Goal: Transaction & Acquisition: Purchase product/service

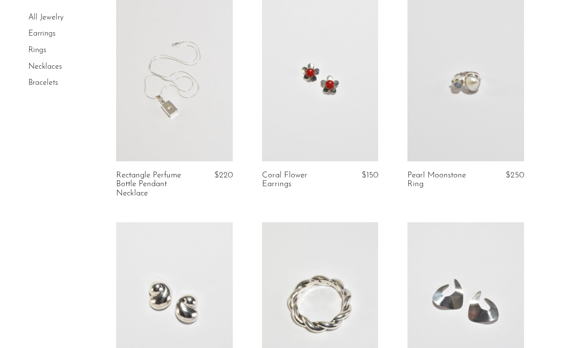
scroll to position [305, 0]
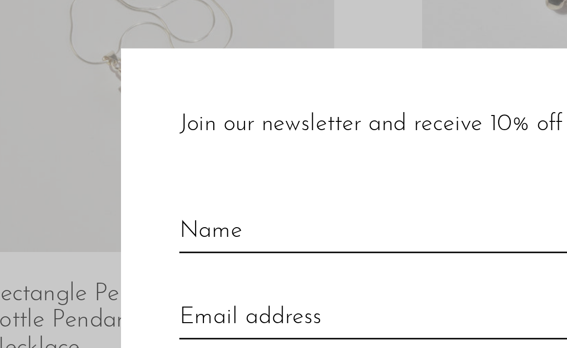
click at [150, 122] on div at bounding box center [283, 174] width 567 height 348
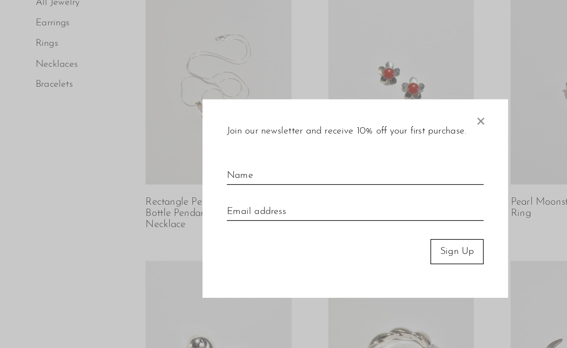
click at [387, 113] on span "×" at bounding box center [383, 110] width 10 height 31
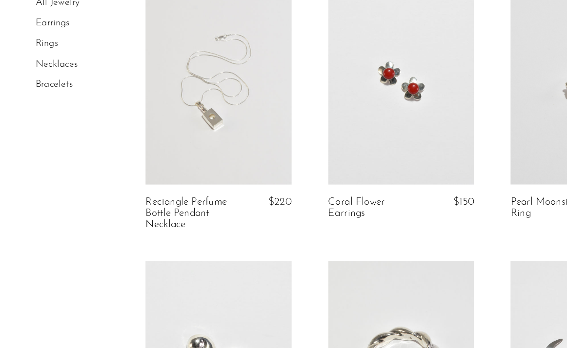
click at [188, 113] on link at bounding box center [174, 81] width 117 height 163
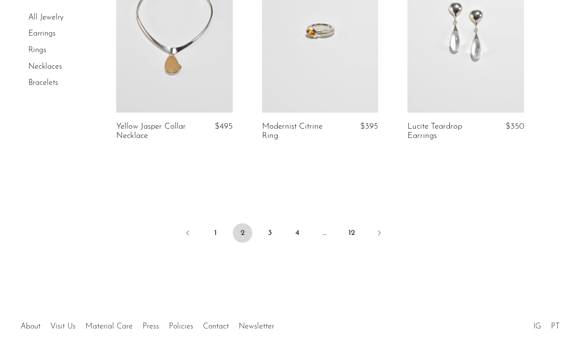
scroll to position [2524, 0]
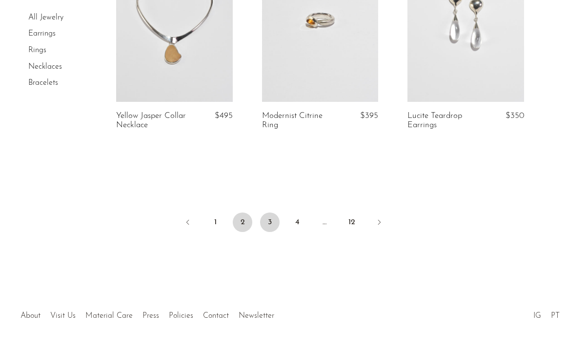
click at [268, 228] on link "3" at bounding box center [270, 223] width 20 height 20
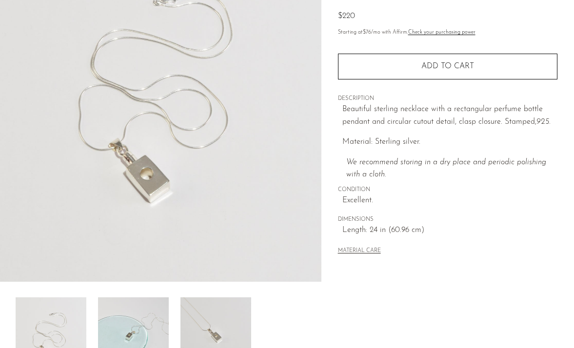
scroll to position [130, 0]
click at [220, 328] on img at bounding box center [215, 335] width 71 height 78
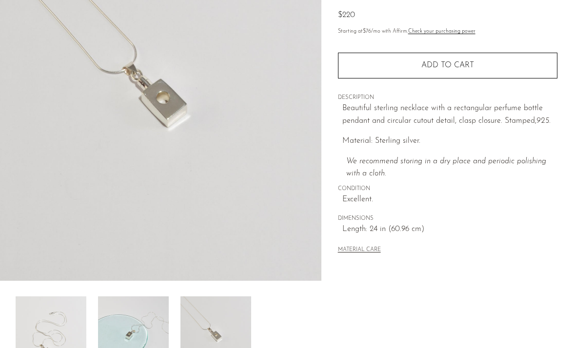
click at [157, 322] on img at bounding box center [133, 335] width 71 height 78
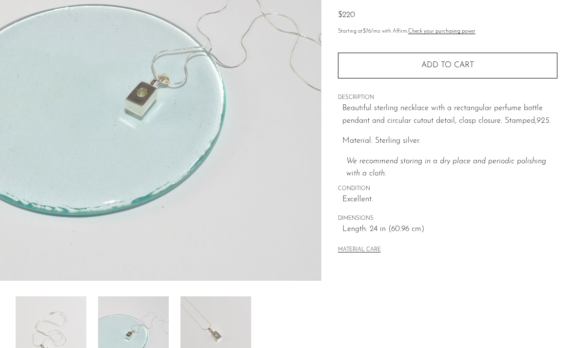
scroll to position [287, 0]
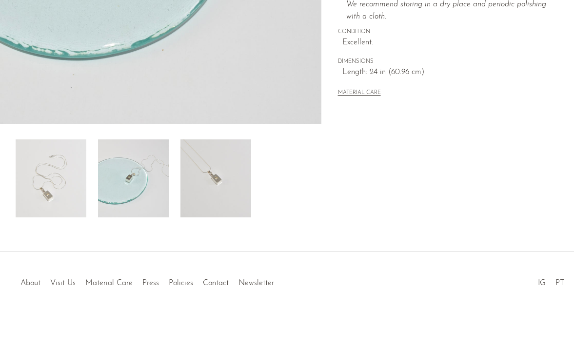
click at [146, 161] on img at bounding box center [133, 178] width 71 height 78
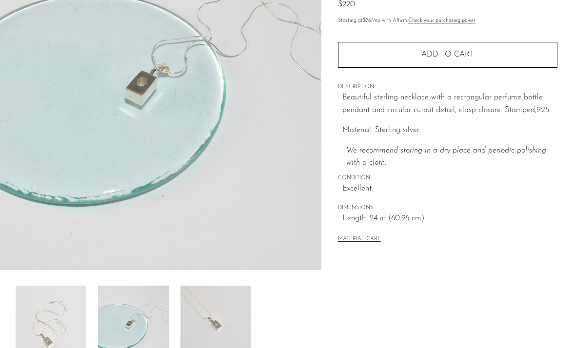
scroll to position [142, 0]
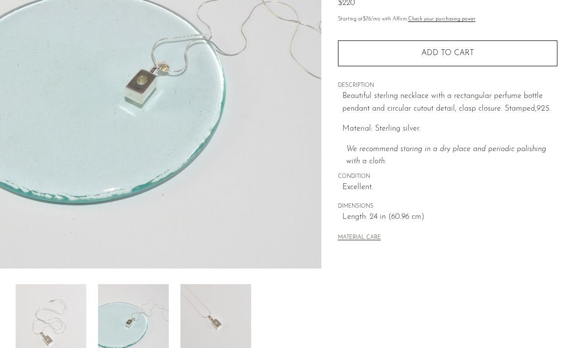
click at [65, 317] on img at bounding box center [51, 323] width 71 height 78
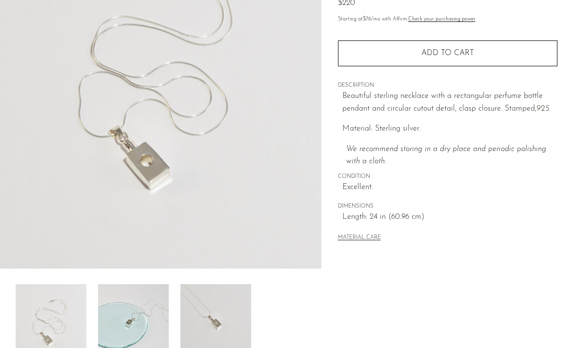
click at [146, 172] on img at bounding box center [160, 86] width 321 height 366
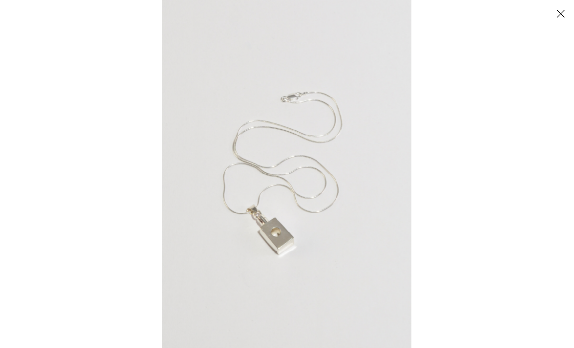
click at [285, 229] on img at bounding box center [286, 174] width 249 height 348
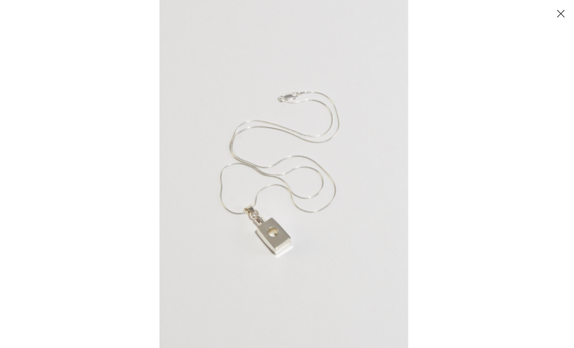
click at [561, 15] on button "Close" at bounding box center [560, 13] width 17 height 17
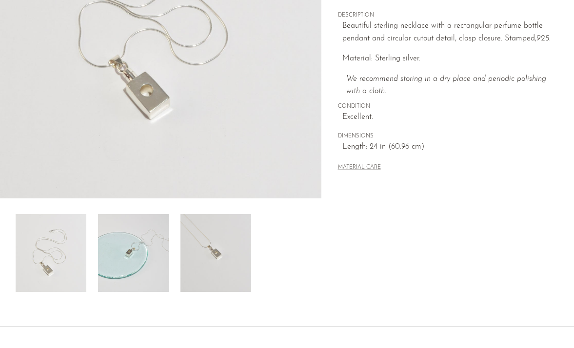
scroll to position [249, 0]
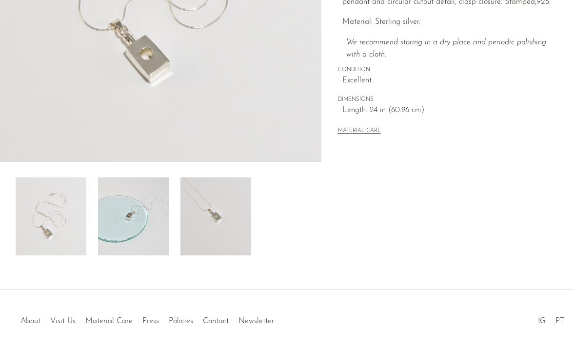
click at [224, 224] on img at bounding box center [215, 216] width 71 height 78
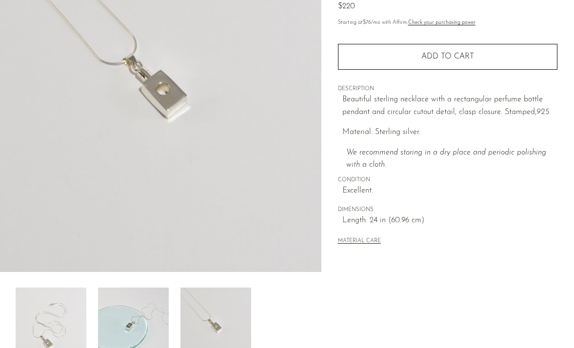
scroll to position [139, 0]
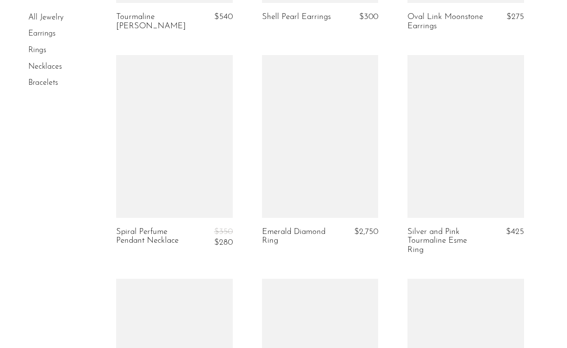
scroll to position [689, 0]
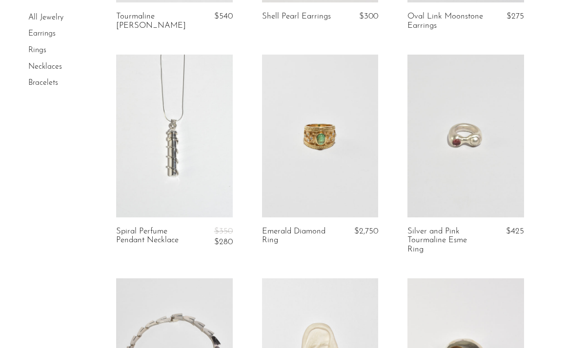
drag, startPoint x: 172, startPoint y: 131, endPoint x: 301, endPoint y: 1, distance: 182.7
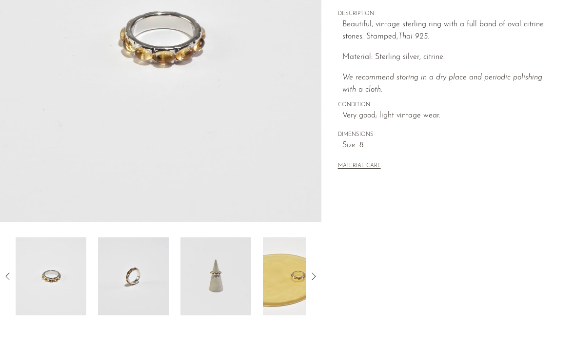
scroll to position [231, 0]
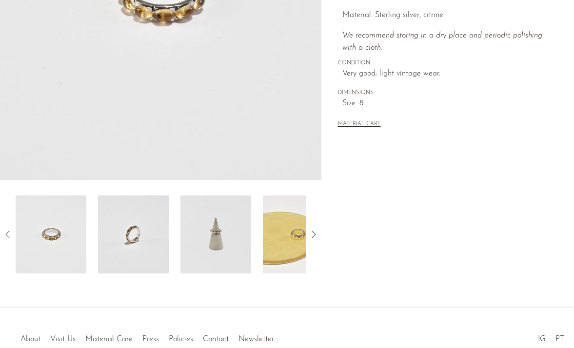
click at [297, 247] on img at bounding box center [298, 235] width 71 height 78
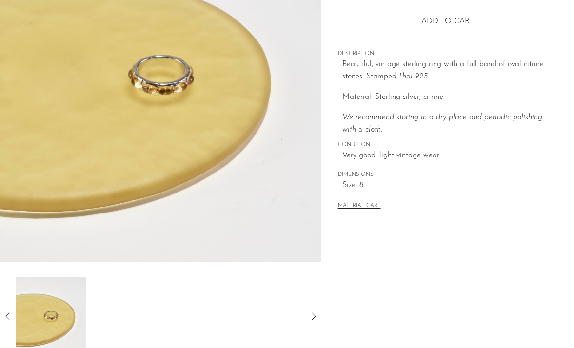
scroll to position [149, 0]
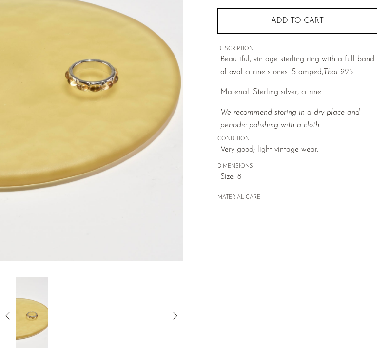
drag, startPoint x: 230, startPoint y: 127, endPoint x: 381, endPoint y: 146, distance: 152.3
click at [0, 0] on img at bounding box center [91, 79] width 183 height 366
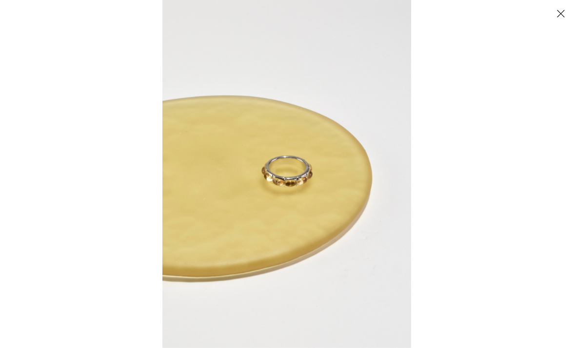
click at [556, 10] on button "Close" at bounding box center [560, 13] width 17 height 17
